Goal: Information Seeking & Learning: Learn about a topic

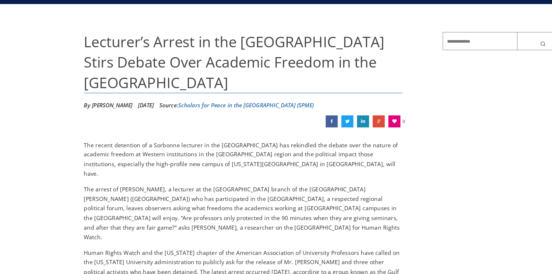
click at [133, 204] on p "The arrest of [PERSON_NAME], a lecturer at the [GEOGRAPHIC_DATA] branch of the …" at bounding box center [219, 224] width 230 height 41
drag, startPoint x: 133, startPoint y: 184, endPoint x: 158, endPoint y: 184, distance: 24.3
click at [158, 204] on p "The arrest of [PERSON_NAME], a lecturer at the [GEOGRAPHIC_DATA] branch of the …" at bounding box center [219, 224] width 230 height 41
copy p "[PERSON_NAME]"
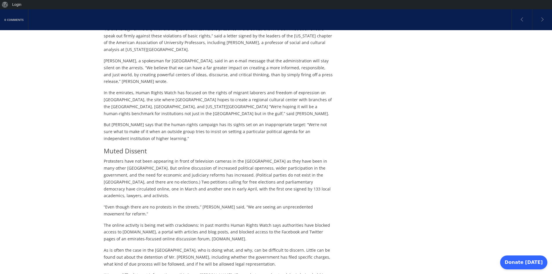
scroll to position [254, 0]
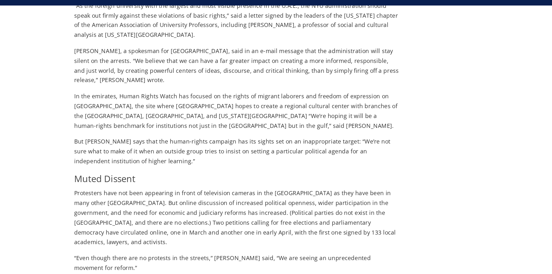
click at [174, 159] on p "Protesters have not been appearing in front of television cameras in the [GEOGR…" at bounding box center [219, 179] width 230 height 41
drag, startPoint x: 171, startPoint y: 158, endPoint x: 174, endPoint y: 124, distance: 34.6
click at [174, 159] on p "Protesters have not been appearing in front of television cameras in the [GEOGR…" at bounding box center [219, 179] width 230 height 41
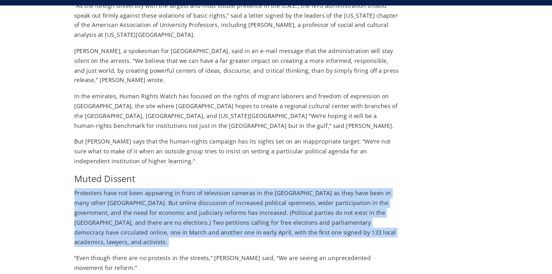
click at [174, 159] on p "Protesters have not been appearing in front of television cameras in the [GEOGR…" at bounding box center [219, 179] width 230 height 41
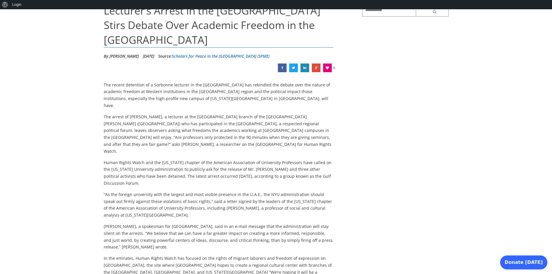
scroll to position [0, 0]
